Goal: Navigation & Orientation: Find specific page/section

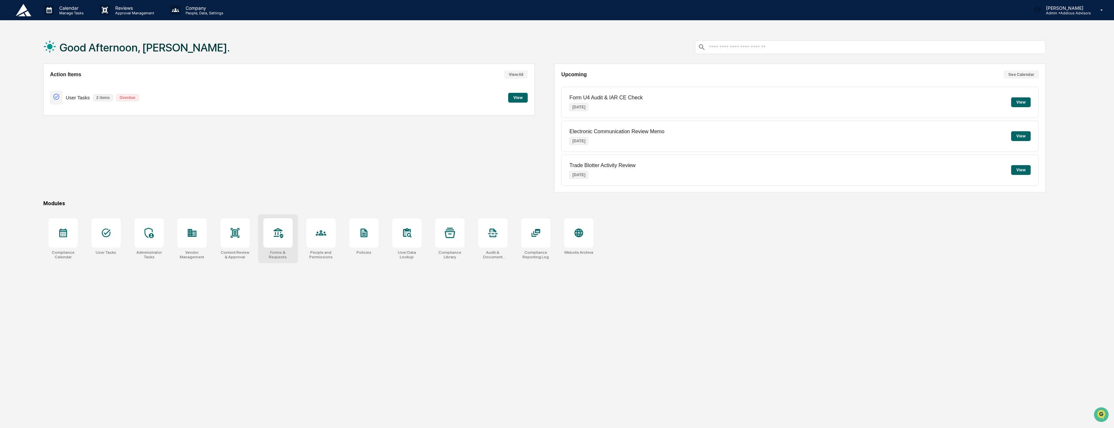
click at [285, 241] on div at bounding box center [277, 232] width 29 height 29
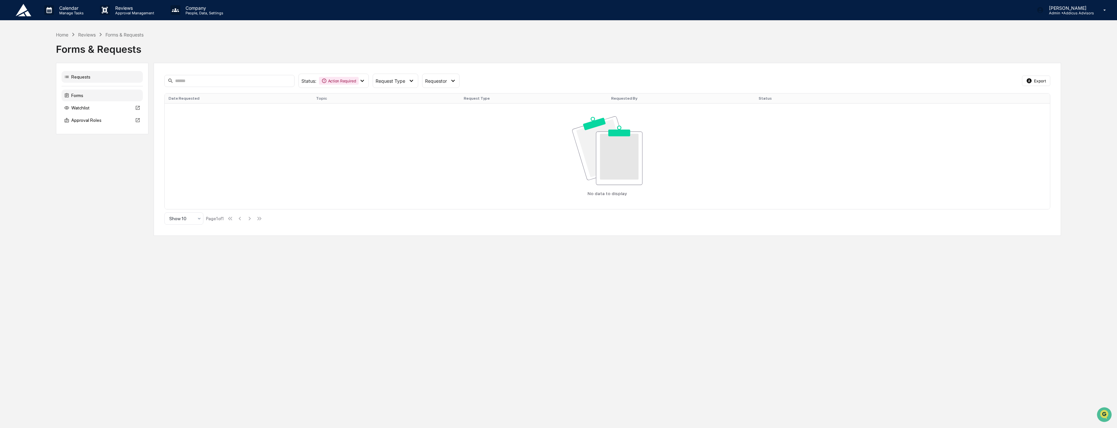
click at [122, 96] on div "Forms" at bounding box center [102, 96] width 81 height 12
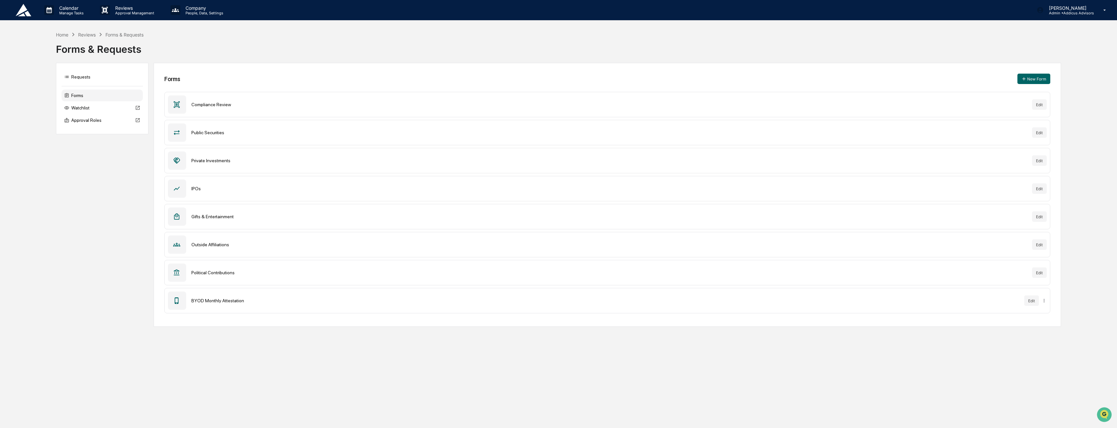
click at [210, 217] on div "Gifts & Entertainment" at bounding box center [609, 216] width 836 height 5
click at [172, 211] on div at bounding box center [177, 216] width 18 height 18
click at [176, 215] on icon at bounding box center [176, 216] width 7 height 7
click at [225, 218] on div "Gifts & Entertainment" at bounding box center [609, 216] width 836 height 5
click at [220, 215] on div "Gifts & Entertainment" at bounding box center [609, 216] width 836 height 5
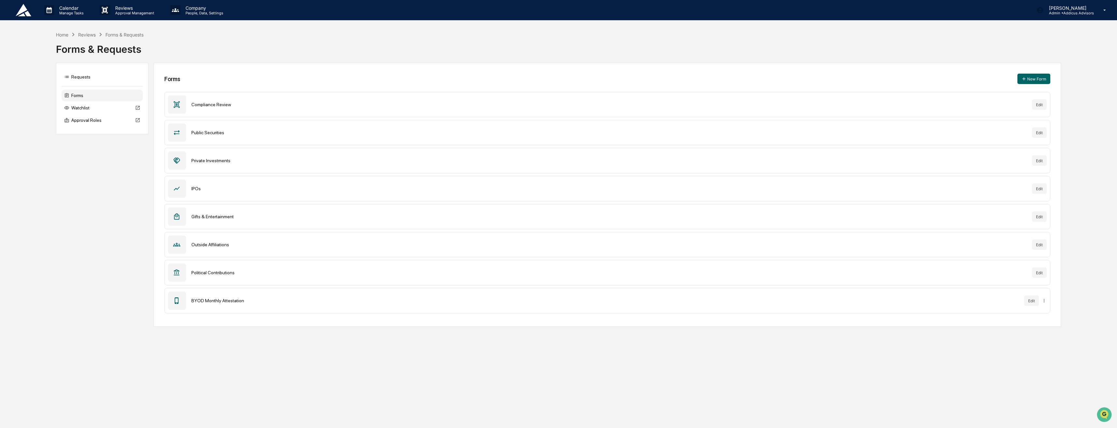
click at [220, 215] on div "Gifts & Entertainment" at bounding box center [609, 216] width 836 height 5
click at [225, 105] on div "Compliance Review" at bounding box center [609, 104] width 836 height 5
click at [114, 10] on p "Reviews" at bounding box center [134, 8] width 48 height 6
click at [228, 46] on div at bounding box center [558, 214] width 1117 height 428
click at [202, 19] on div "Company People, Data, Settings" at bounding box center [199, 10] width 69 height 20
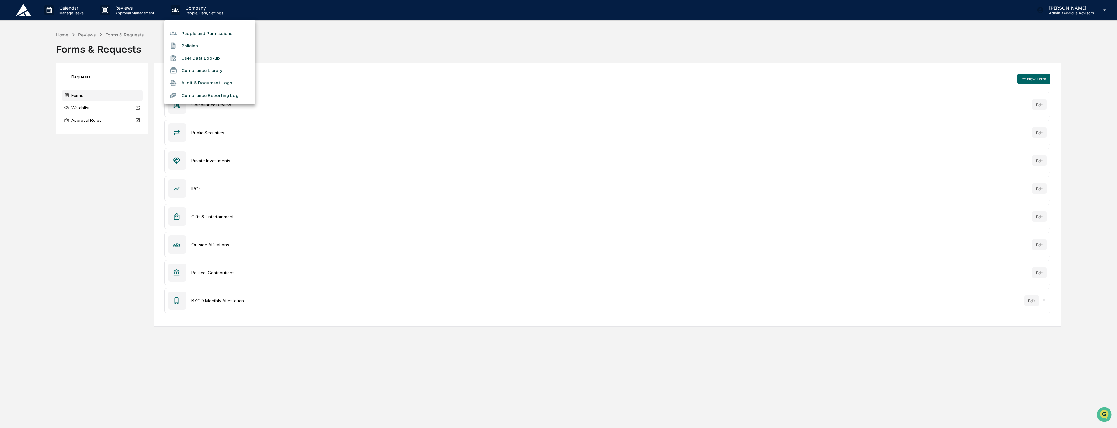
click at [235, 79] on li "Audit & Document Logs" at bounding box center [209, 83] width 91 height 12
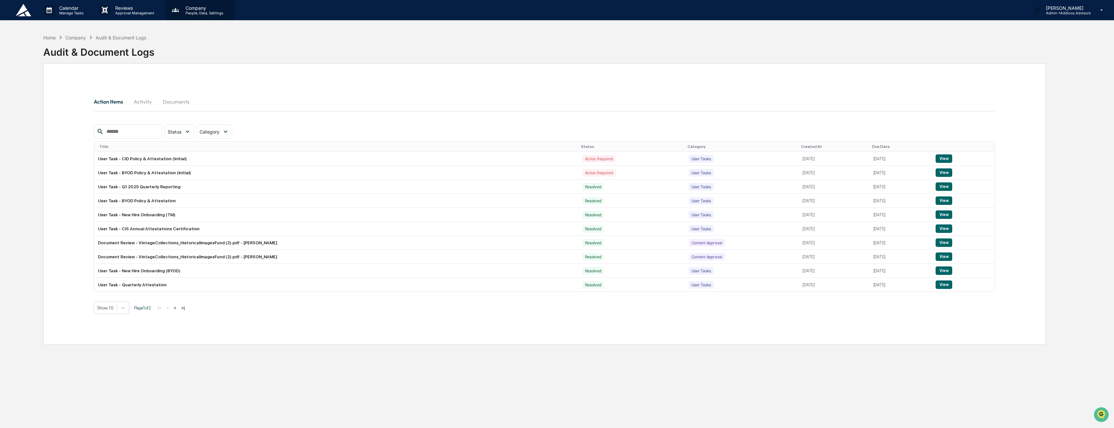
click at [195, 8] on p "Company" at bounding box center [203, 8] width 46 height 6
click at [209, 99] on li "Compliance Reporting Log" at bounding box center [209, 95] width 91 height 12
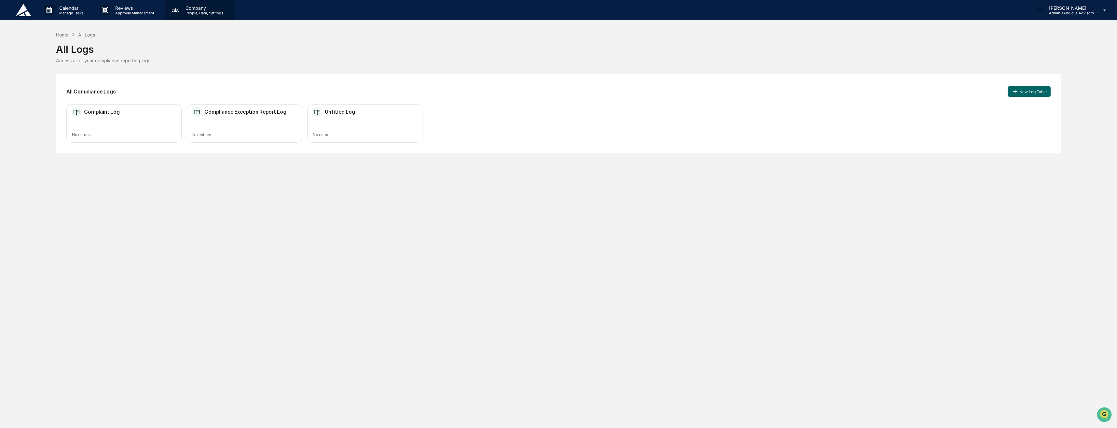
click at [181, 8] on p "Company" at bounding box center [203, 8] width 46 height 6
click at [207, 79] on li "Audit & Document Logs" at bounding box center [209, 83] width 91 height 12
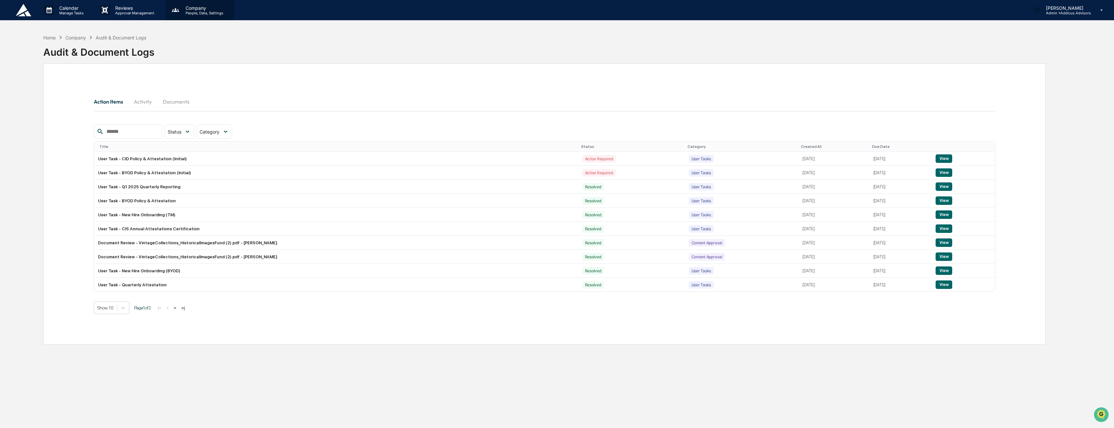
click at [184, 13] on p "People, Data, Settings" at bounding box center [203, 13] width 46 height 5
click at [194, 71] on li "Compliance Library" at bounding box center [209, 70] width 91 height 12
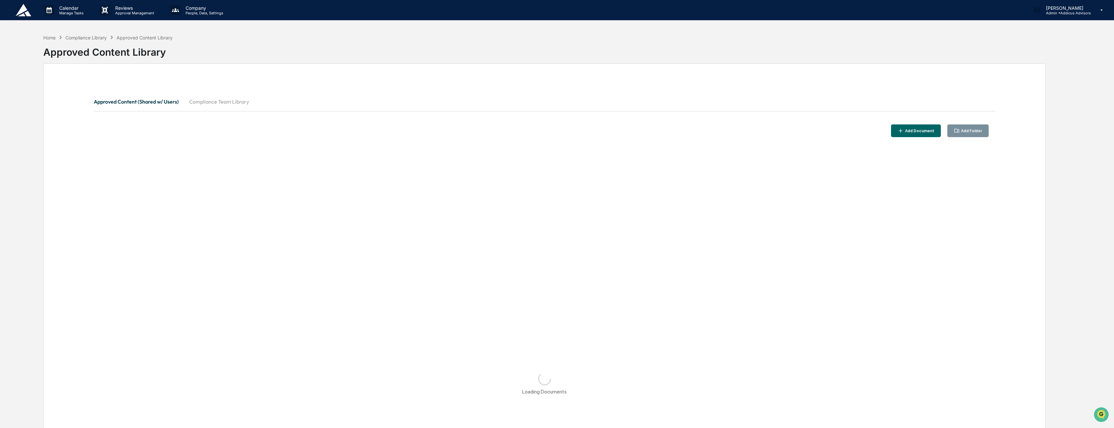
click at [221, 100] on button "Compliance Team Library" at bounding box center [219, 102] width 70 height 16
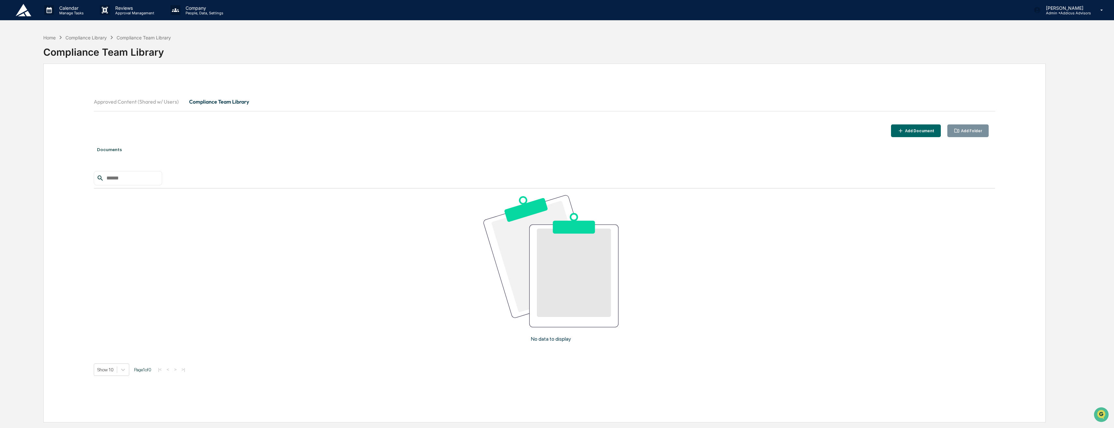
click at [155, 100] on button "Approved Content (Shared w/ Users)" at bounding box center [139, 102] width 90 height 16
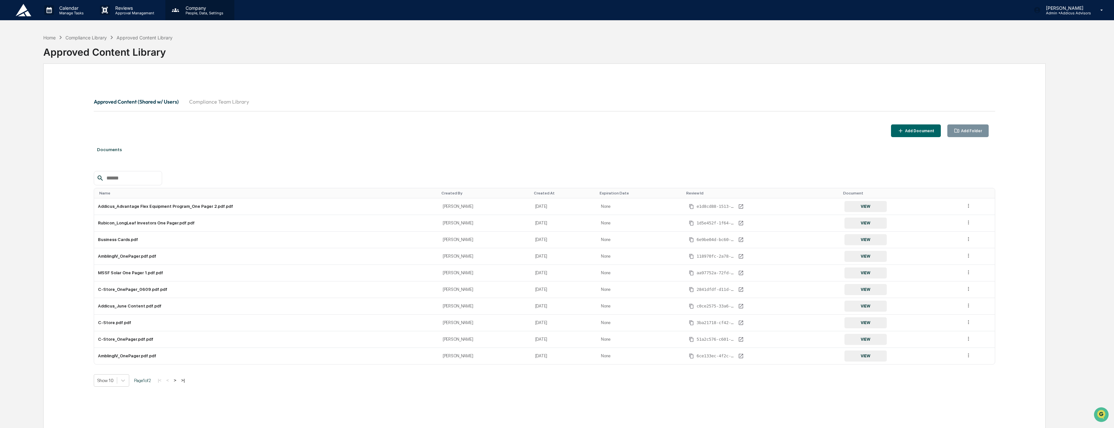
click at [186, 13] on p "People, Data, Settings" at bounding box center [203, 13] width 46 height 5
click at [151, 12] on div at bounding box center [558, 214] width 1117 height 428
click at [145, 12] on p "Approval Management" at bounding box center [134, 13] width 48 height 5
click at [146, 53] on li "Forms & Requests" at bounding box center [148, 58] width 107 height 12
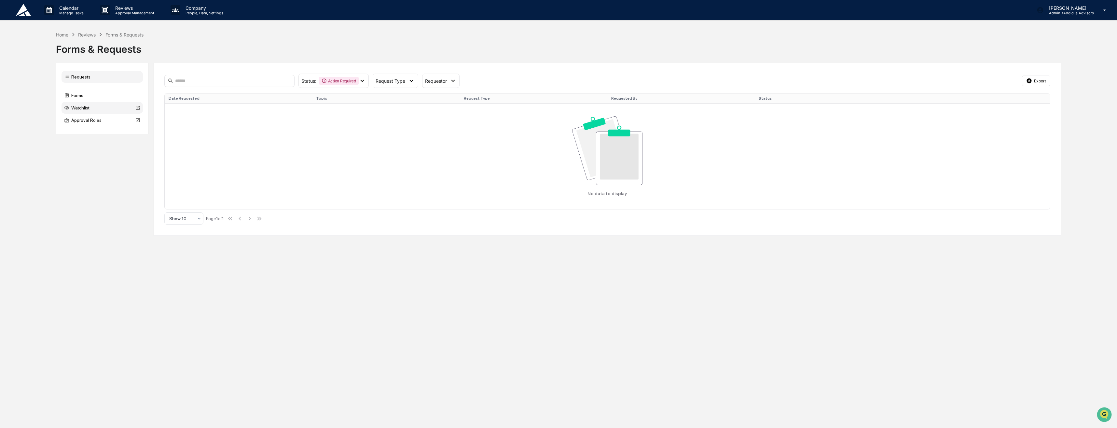
click at [101, 110] on div "Watchlist" at bounding box center [102, 108] width 81 height 12
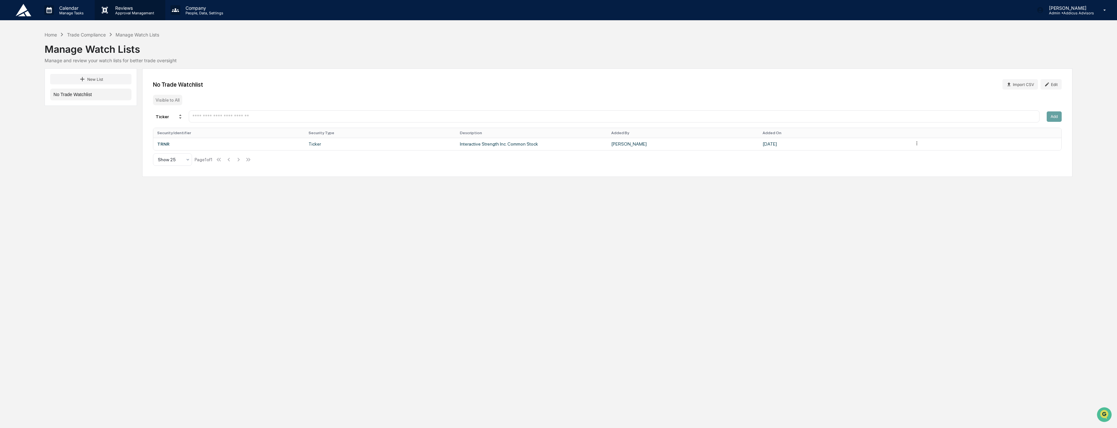
click at [118, 9] on p "Reviews" at bounding box center [134, 8] width 48 height 6
click at [122, 55] on li "Forms & Requests" at bounding box center [148, 58] width 107 height 12
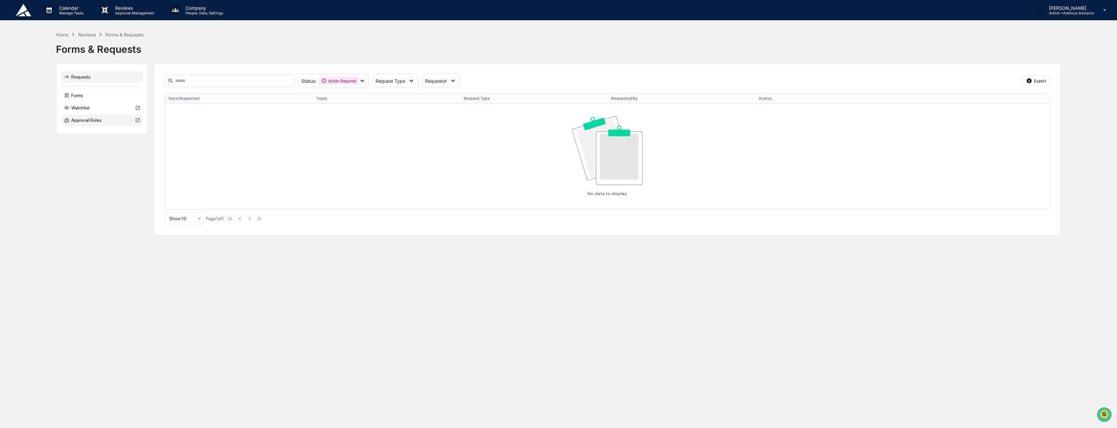
click at [108, 119] on div "Approval Roles" at bounding box center [102, 120] width 81 height 12
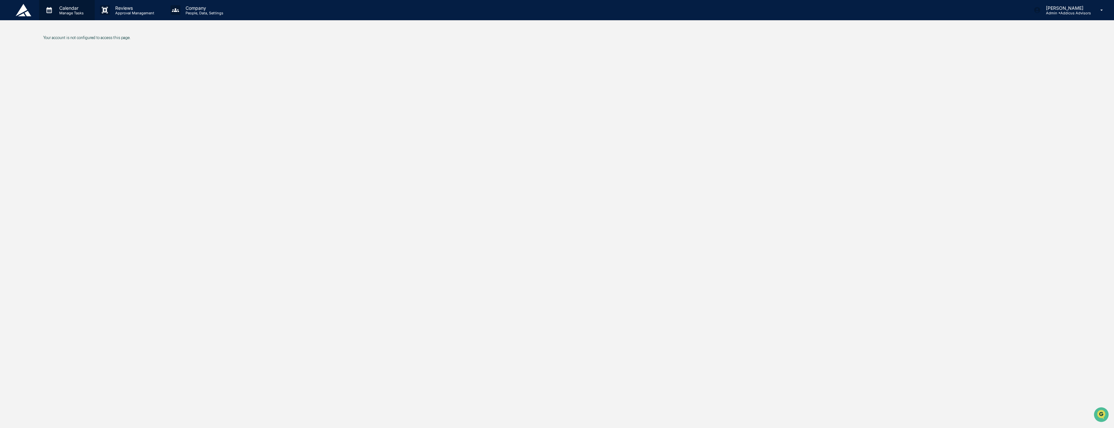
click at [77, 12] on p "Manage Tasks" at bounding box center [70, 13] width 33 height 5
drag, startPoint x: 373, startPoint y: 127, endPoint x: 370, endPoint y: 127, distance: 3.6
click at [372, 127] on div at bounding box center [558, 214] width 1117 height 428
